Goal: Find specific page/section: Find specific page/section

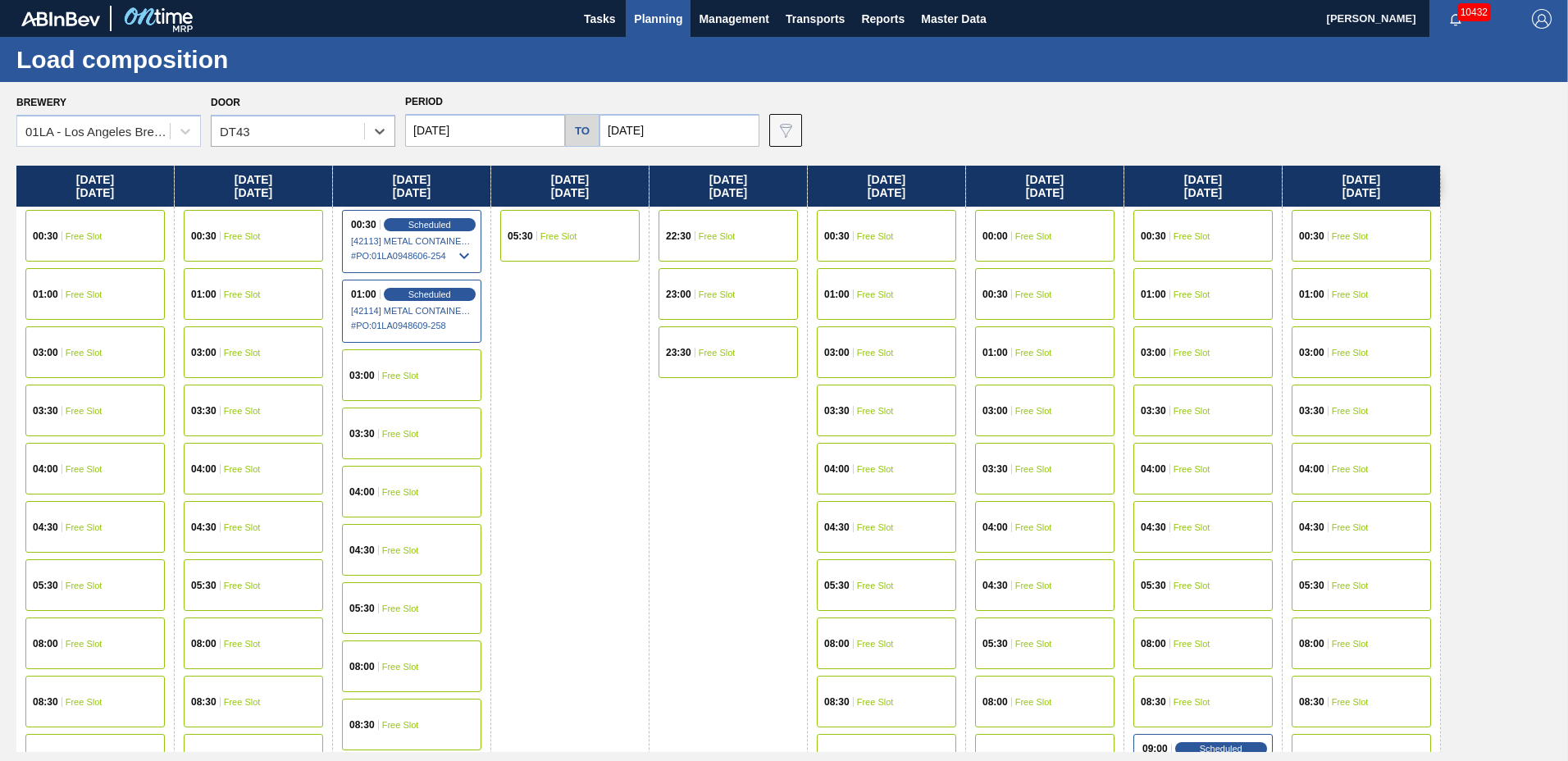
scroll to position [1257, 0]
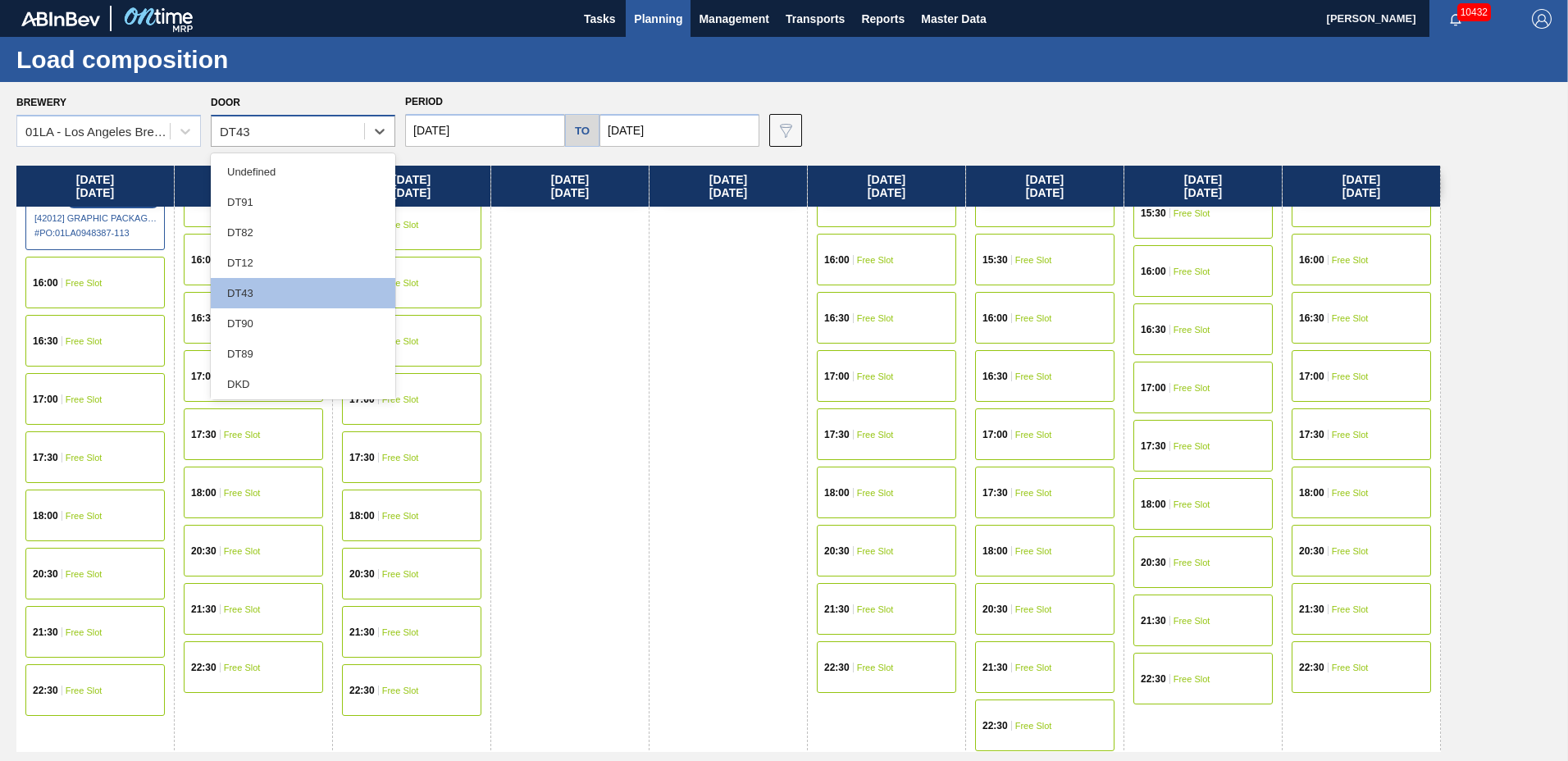
click at [297, 139] on div "DT43" at bounding box center [288, 131] width 153 height 24
click at [283, 345] on div "DT89" at bounding box center [303, 354] width 185 height 31
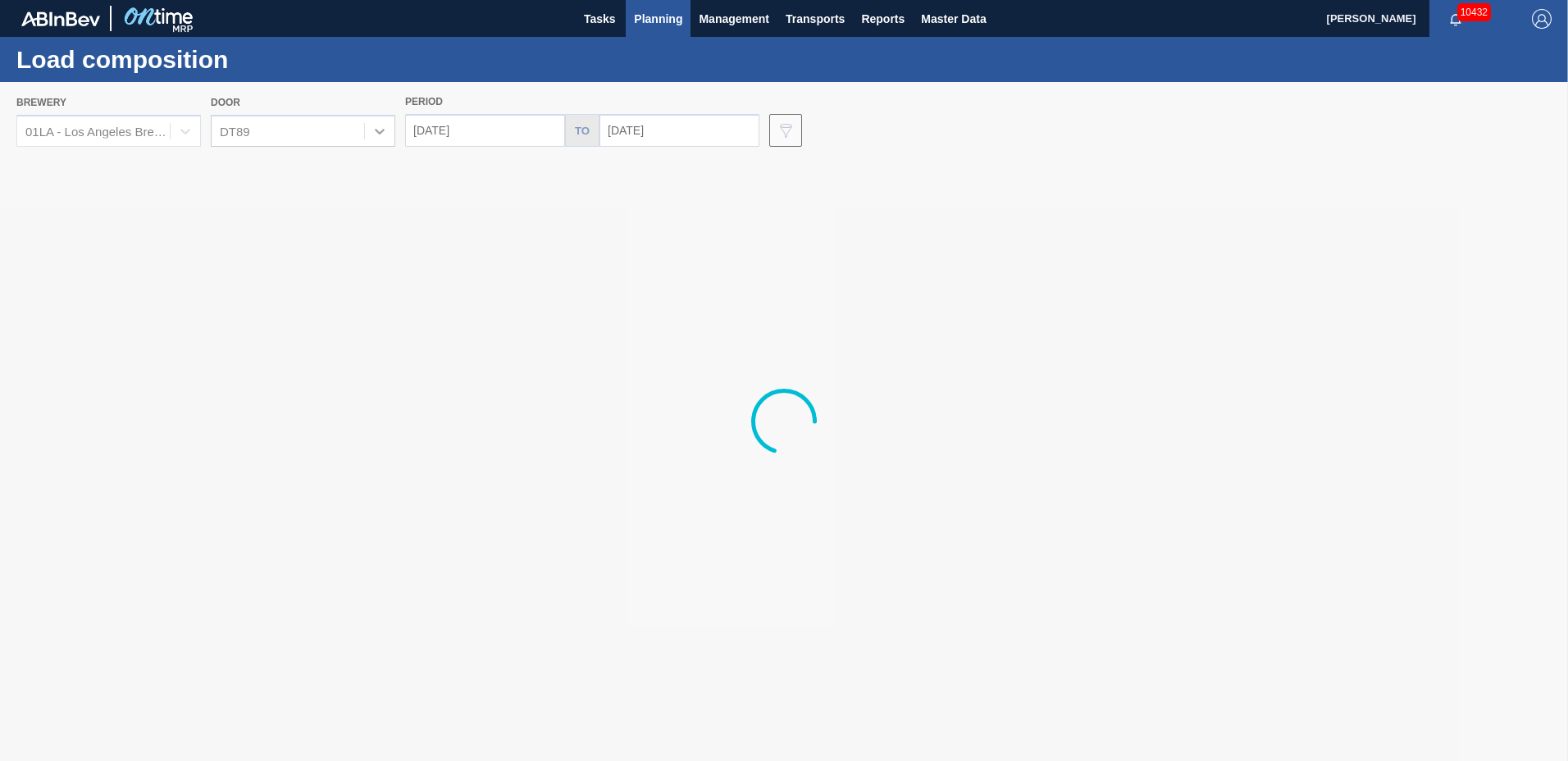
click at [275, 127] on div at bounding box center [784, 422] width 1568 height 679
click at [265, 138] on div at bounding box center [784, 422] width 1568 height 679
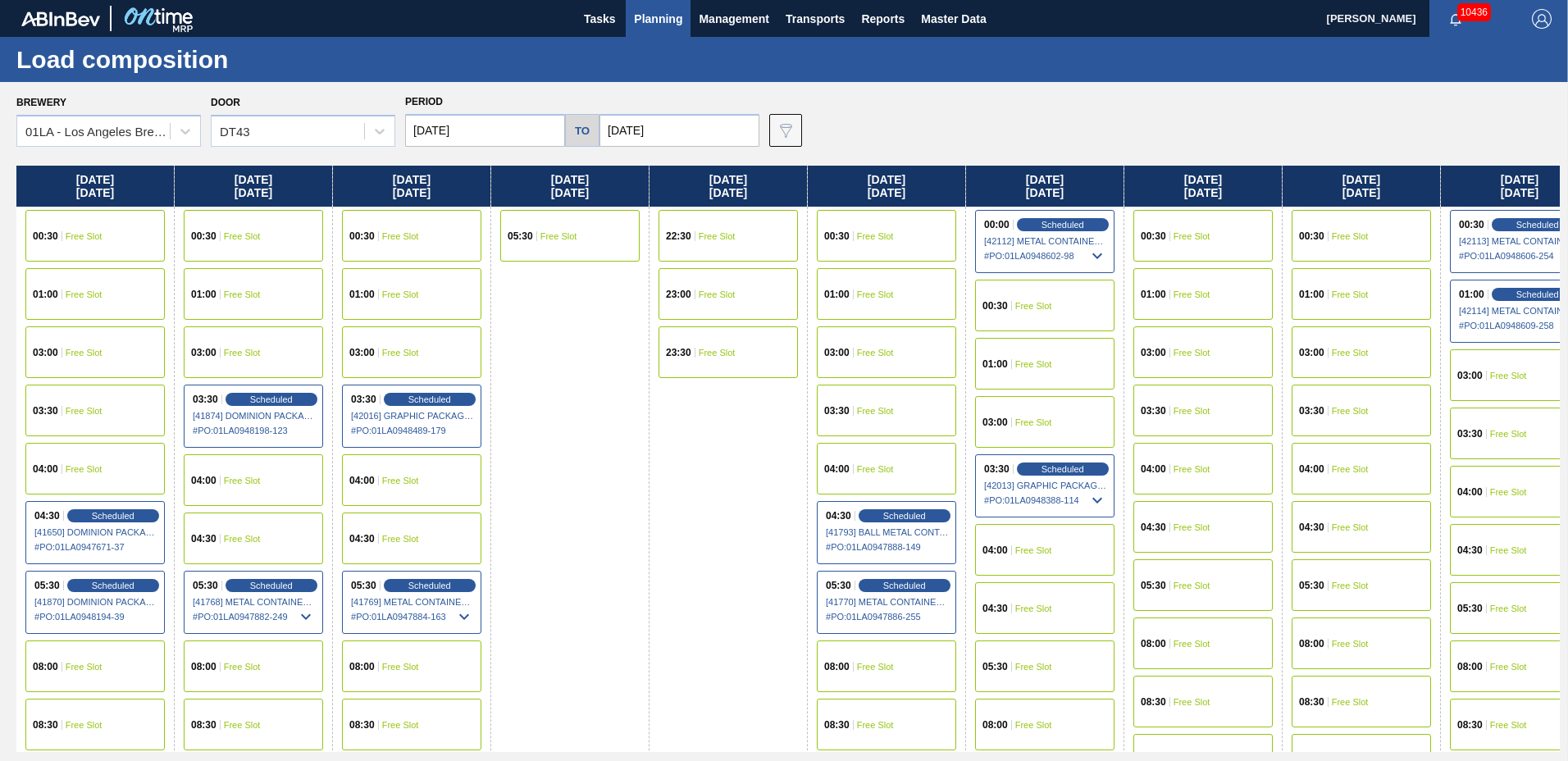
click at [258, 123] on div "DT43" at bounding box center [288, 131] width 153 height 24
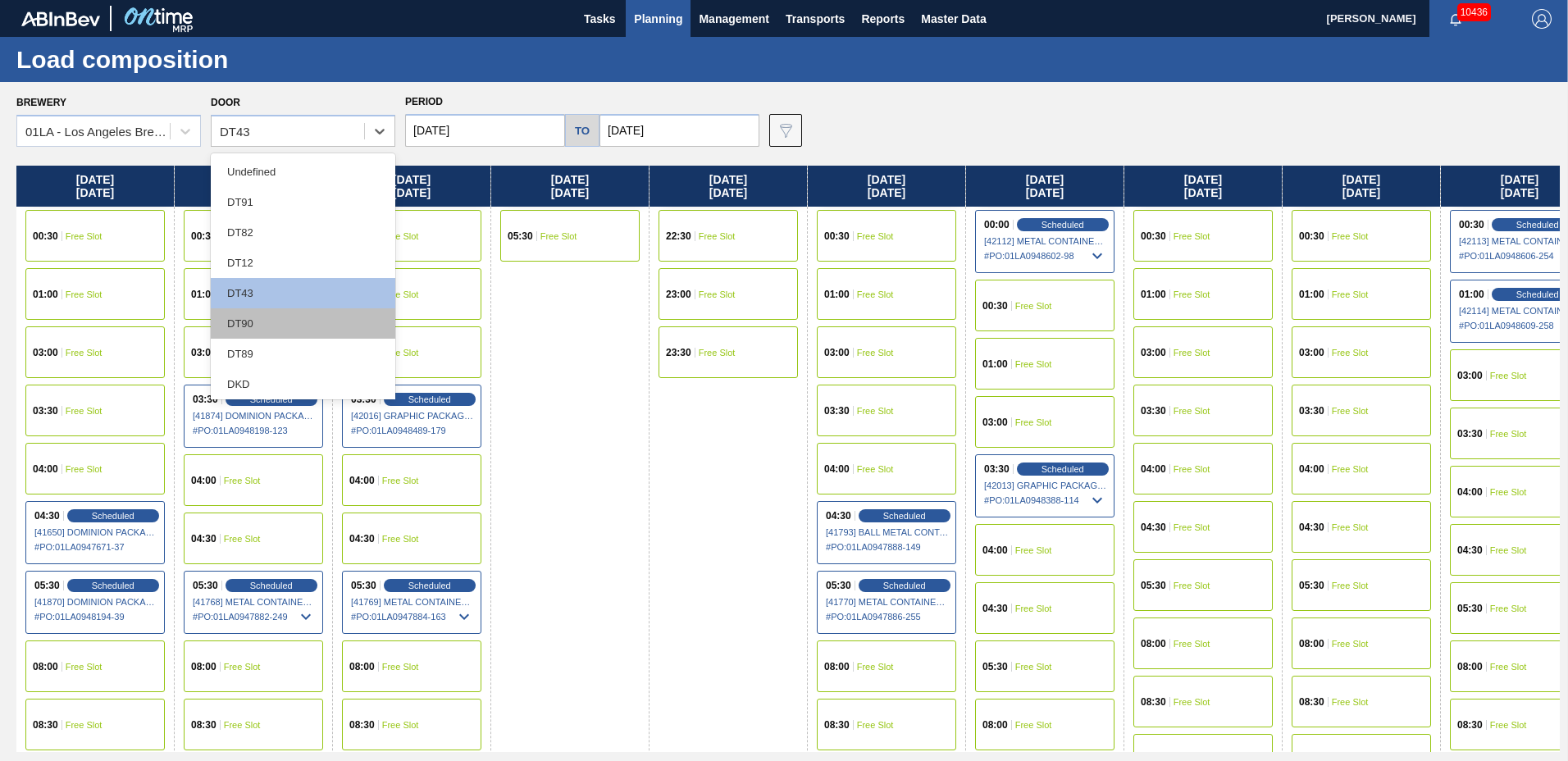
click at [263, 326] on div "DT90" at bounding box center [303, 324] width 185 height 31
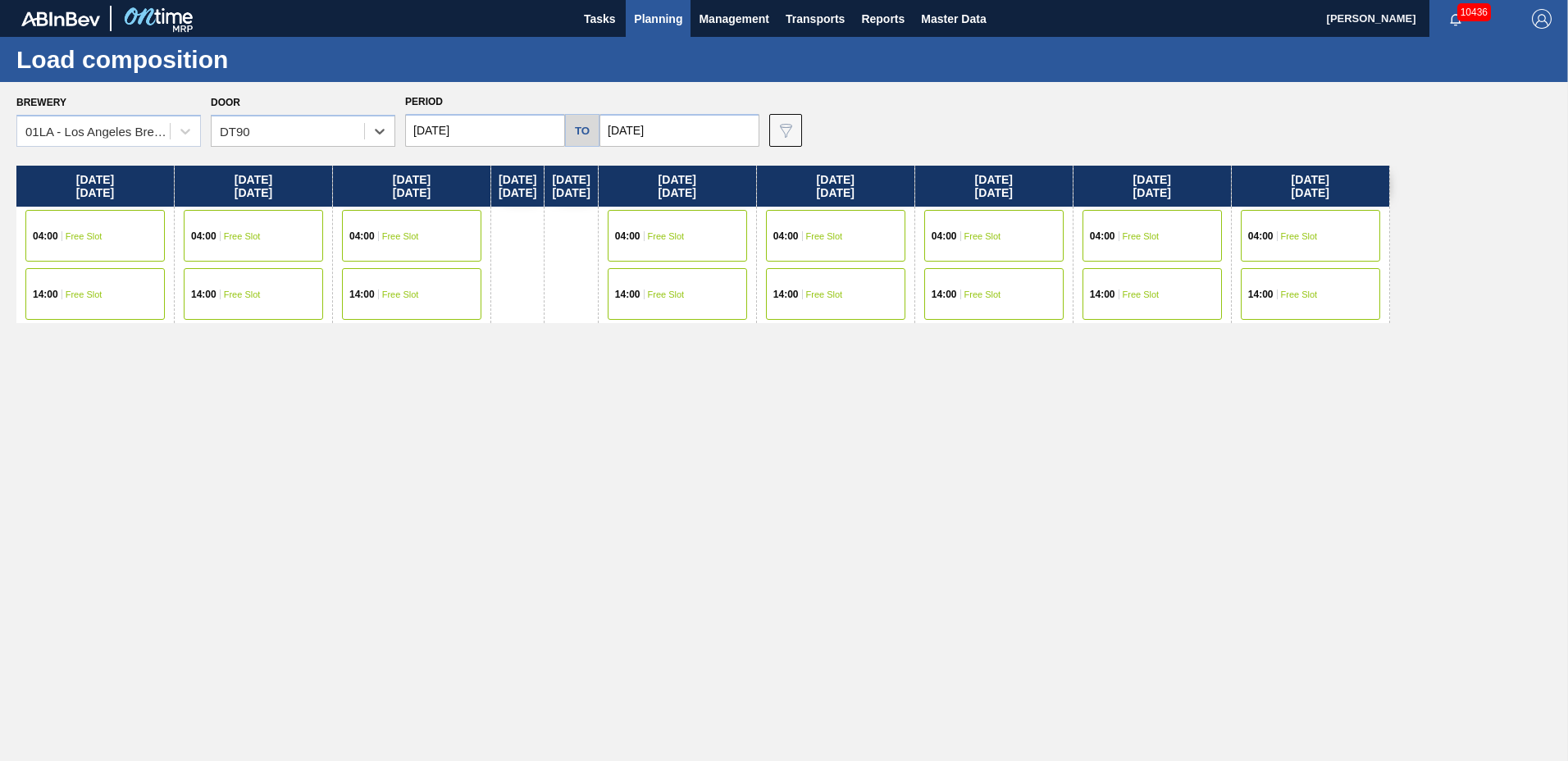
click at [468, 116] on input "[DATE]" at bounding box center [485, 130] width 160 height 33
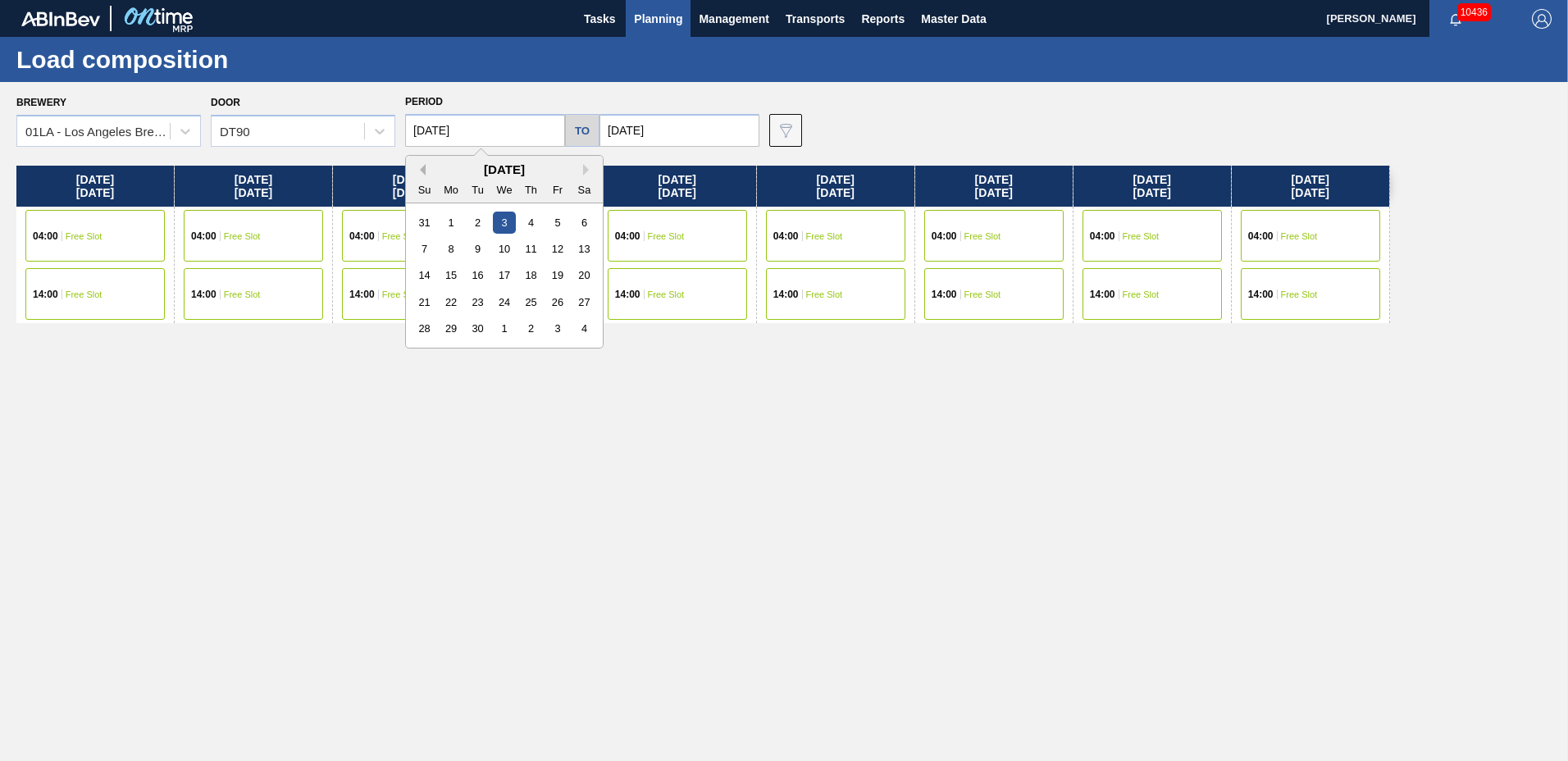
click at [422, 170] on button "Previous Month" at bounding box center [420, 169] width 12 height 12
click at [474, 328] on div "26" at bounding box center [478, 328] width 22 height 22
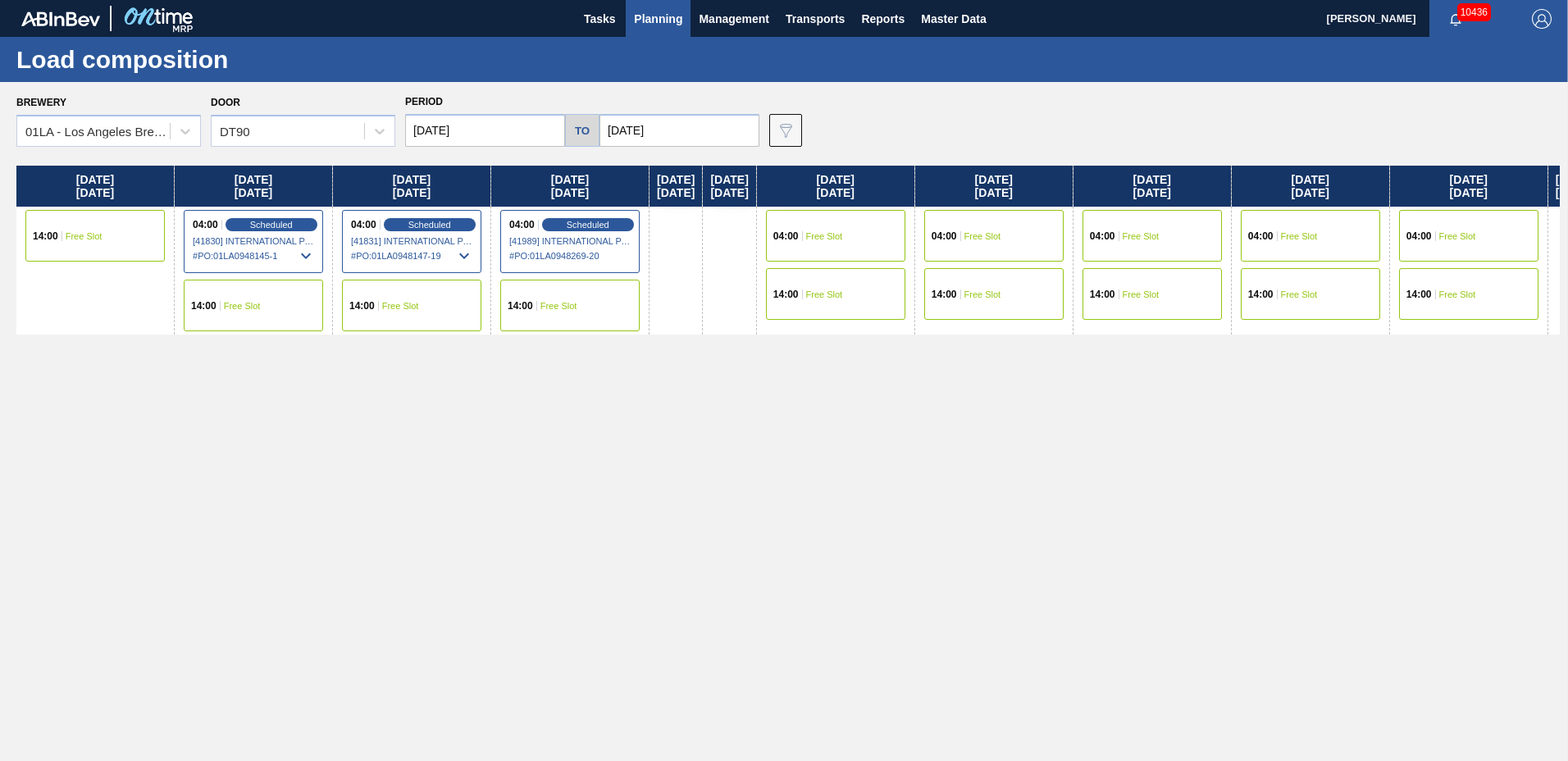
click at [455, 119] on input "[DATE]" at bounding box center [485, 130] width 160 height 33
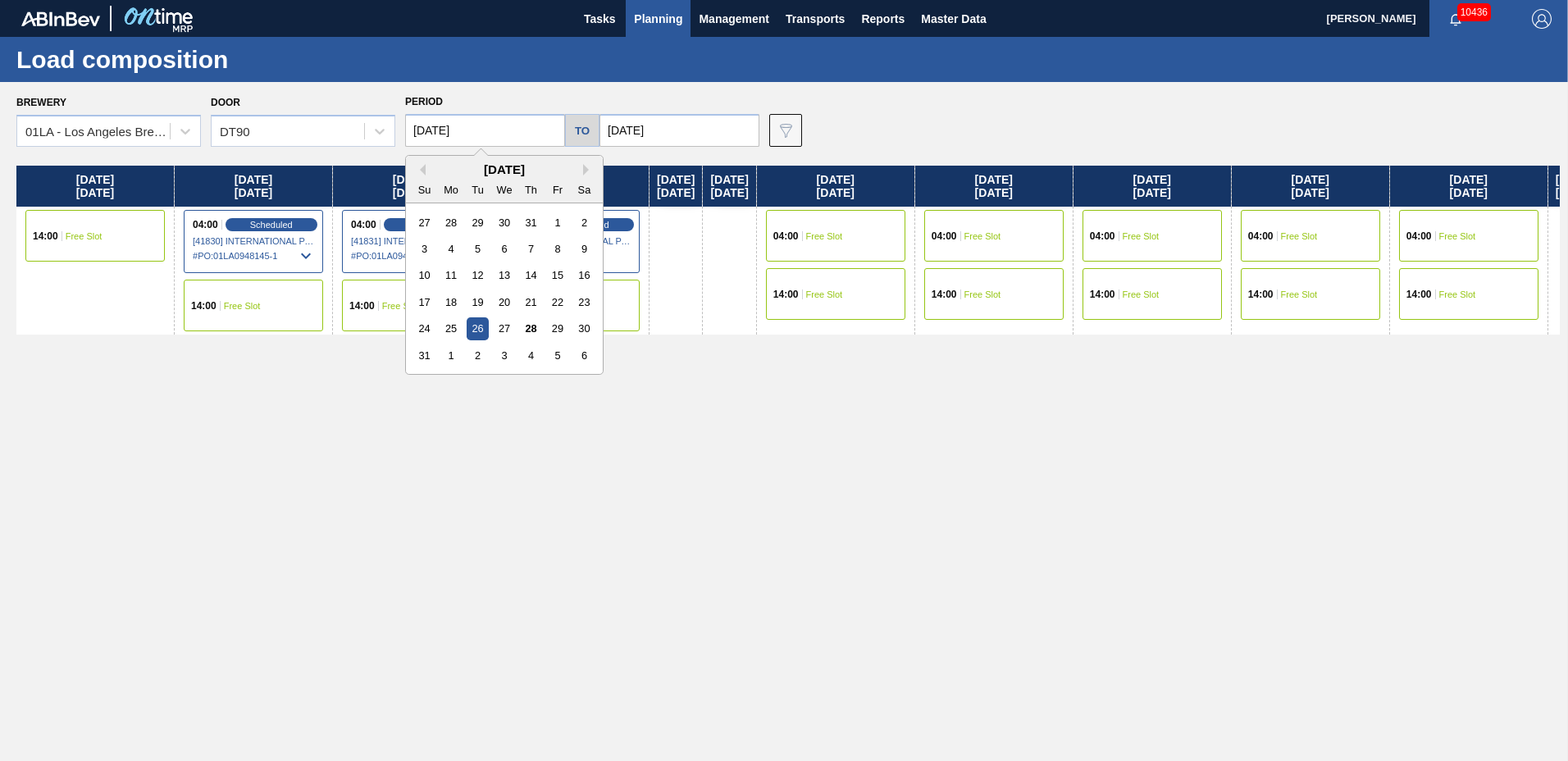
click at [447, 323] on div "25" at bounding box center [452, 328] width 22 height 22
type input "[DATE]"
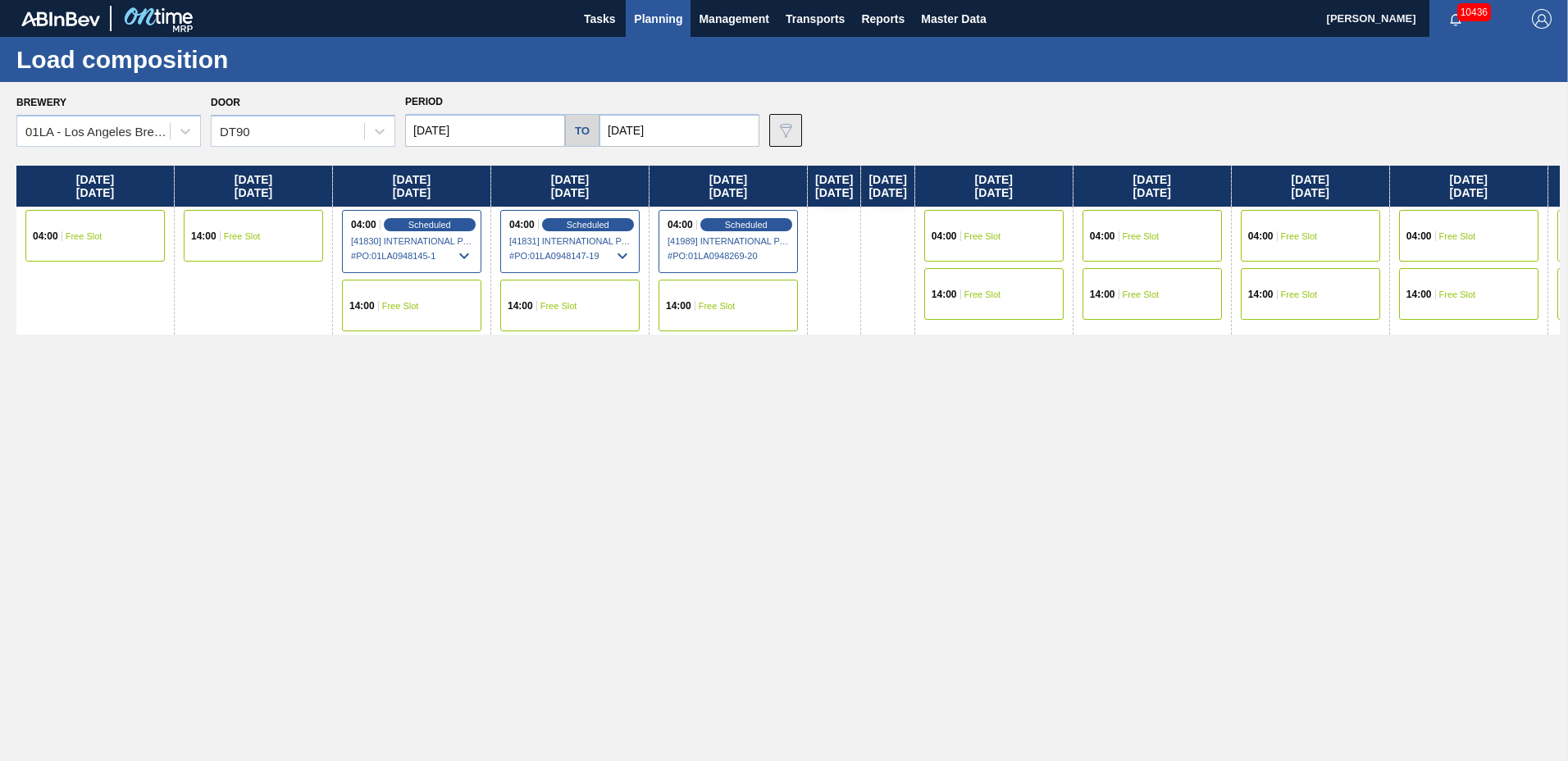
click at [783, 129] on img at bounding box center [786, 130] width 20 height 20
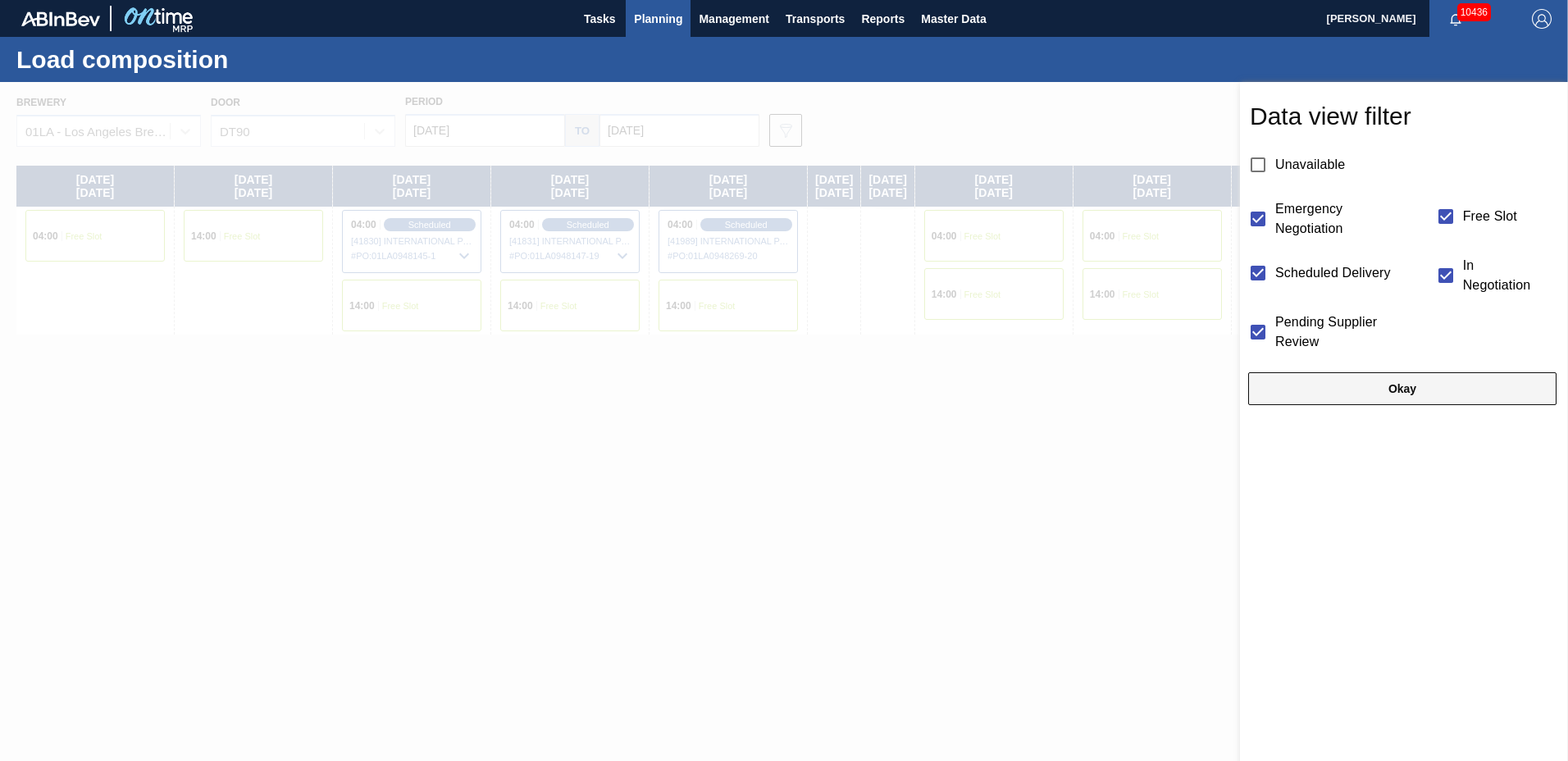
click at [1410, 395] on button "Okay" at bounding box center [1402, 388] width 309 height 33
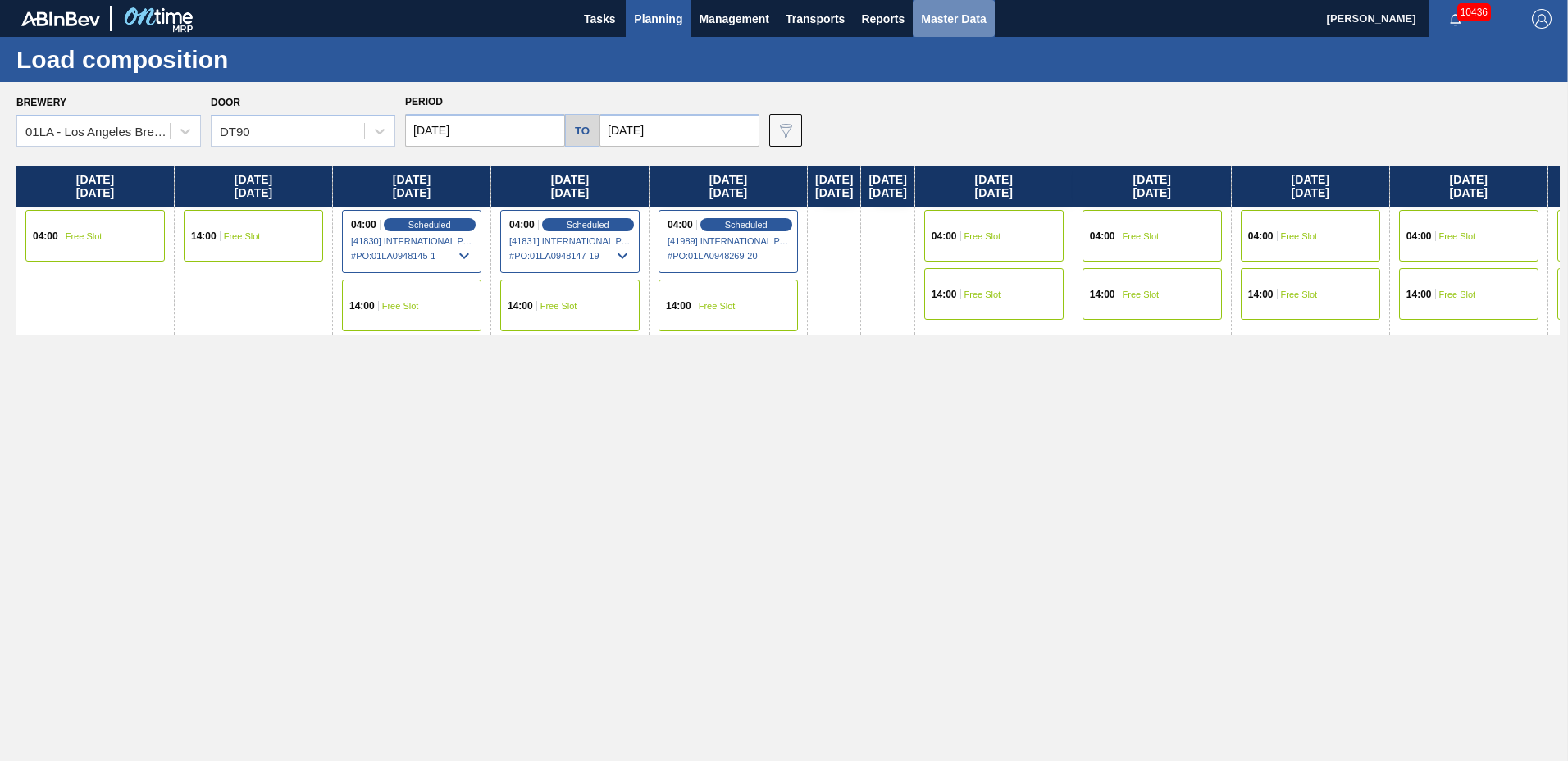
click at [932, 22] on span "Master Data" at bounding box center [954, 19] width 65 height 20
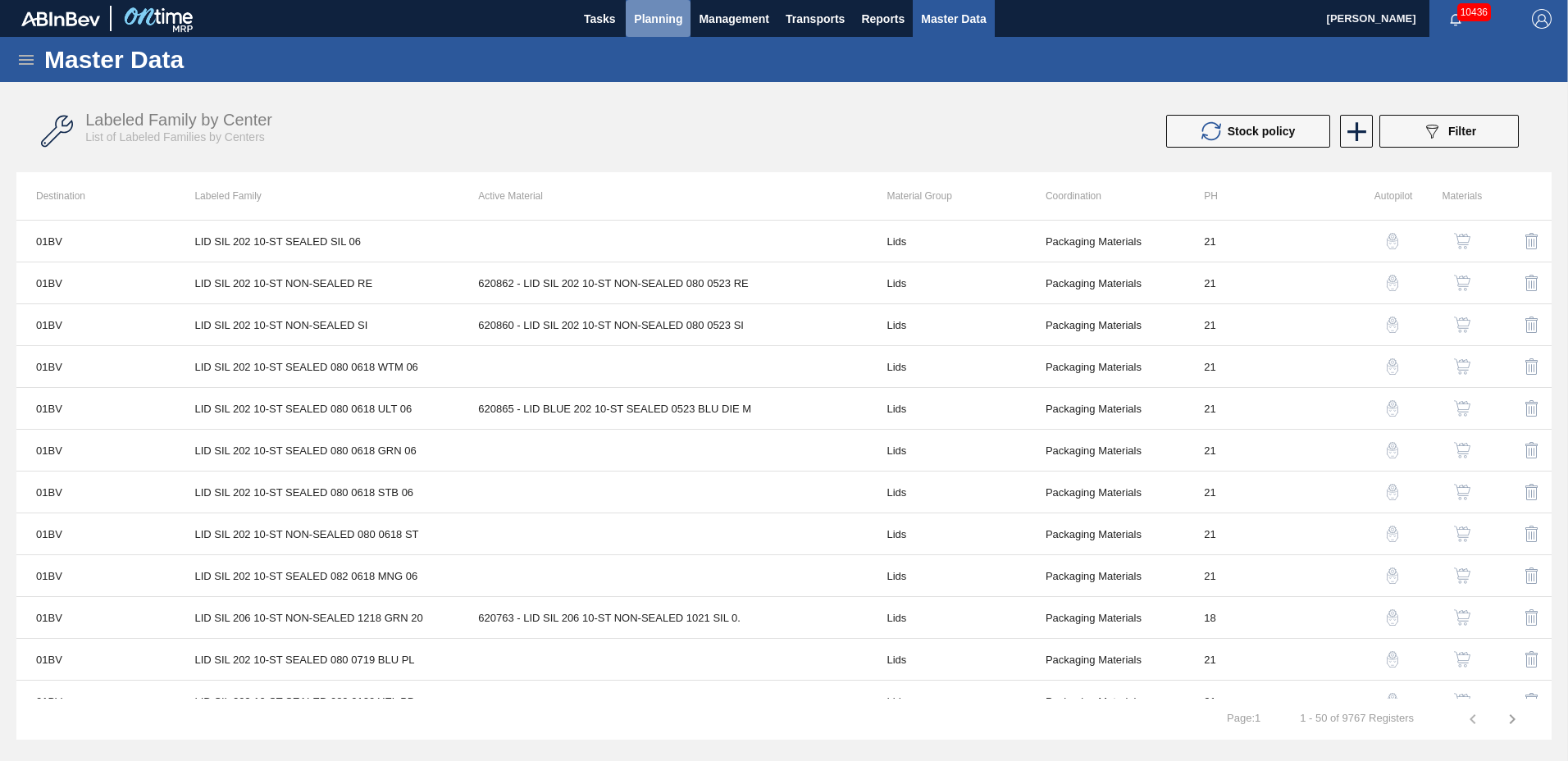
click at [648, 24] on span "Planning" at bounding box center [657, 19] width 48 height 20
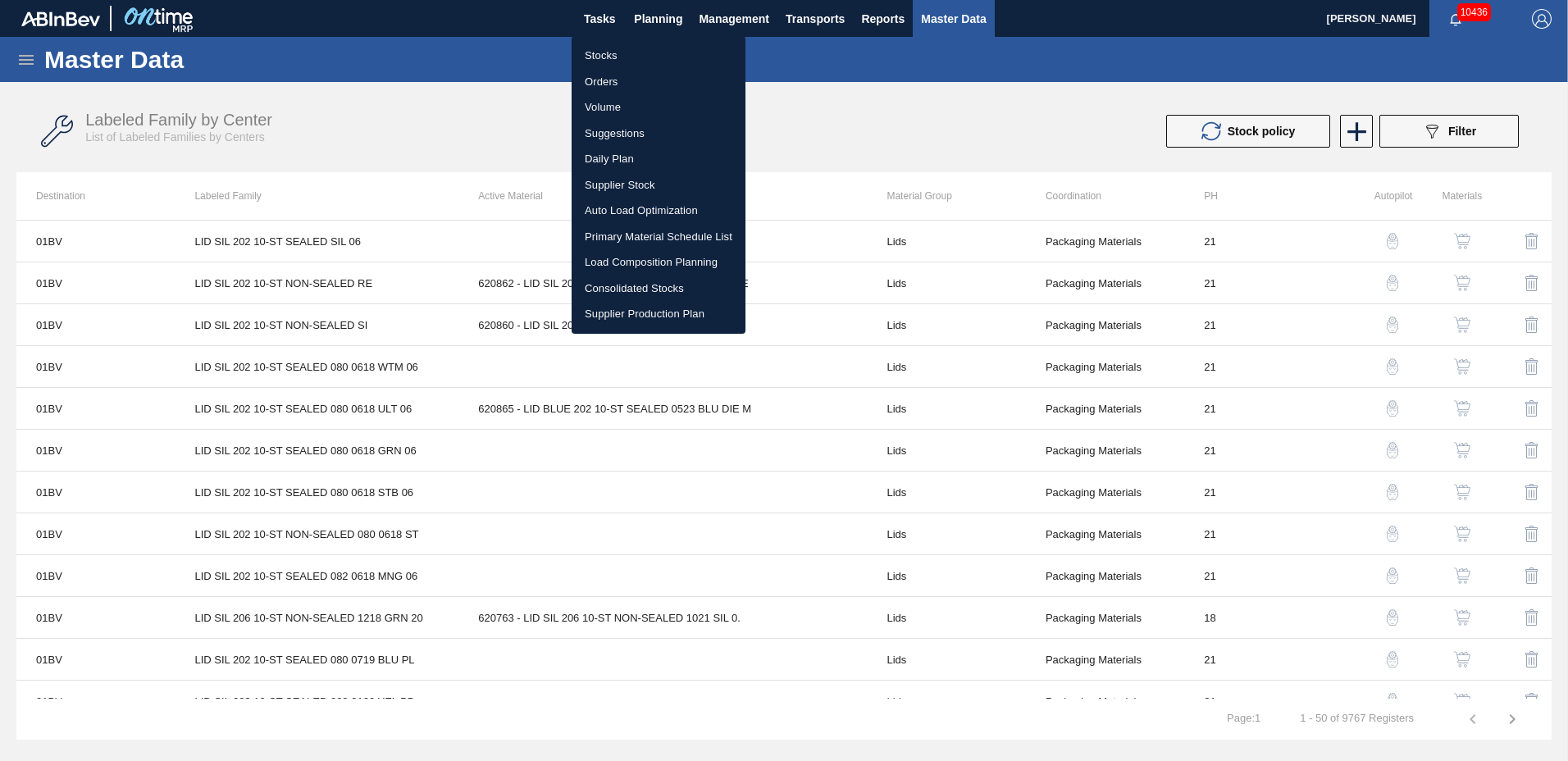
click at [606, 127] on li "Suggestions" at bounding box center [659, 133] width 174 height 26
